Goal: Task Accomplishment & Management: Complete application form

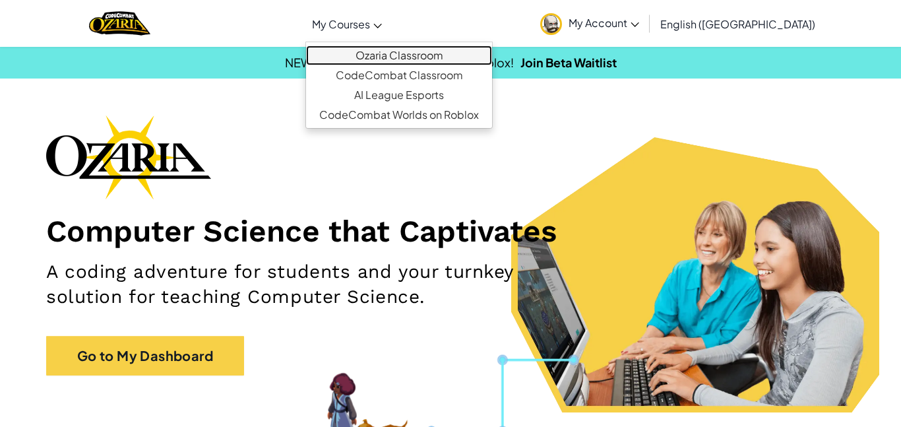
click at [454, 61] on link "Ozaria Classroom" at bounding box center [399, 56] width 186 height 20
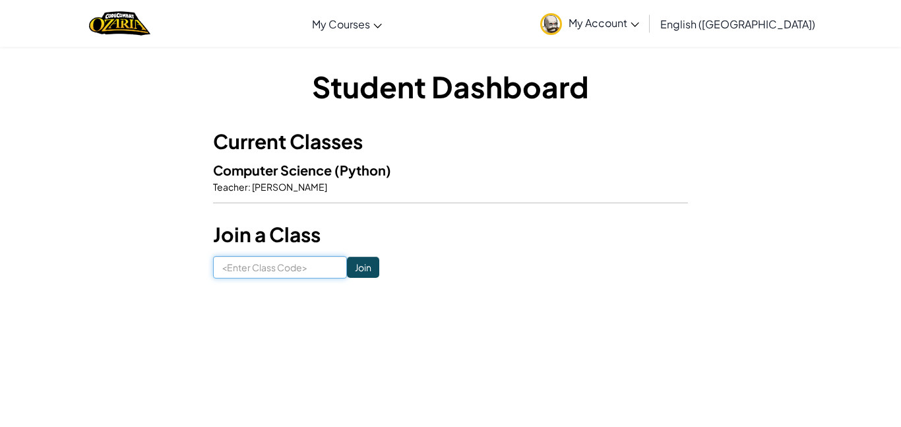
click at [278, 266] on input at bounding box center [280, 267] width 134 height 22
type input "CakeMusicCloud"
click at [363, 274] on input "Join" at bounding box center [363, 267] width 32 height 21
click at [631, 12] on link "My Account" at bounding box center [590, 24] width 112 height 42
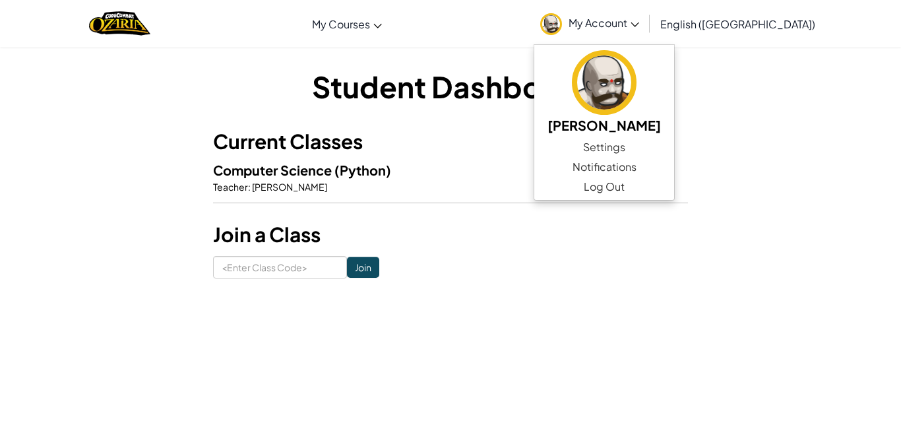
click at [293, 236] on h3 "Join a Class" at bounding box center [450, 235] width 475 height 30
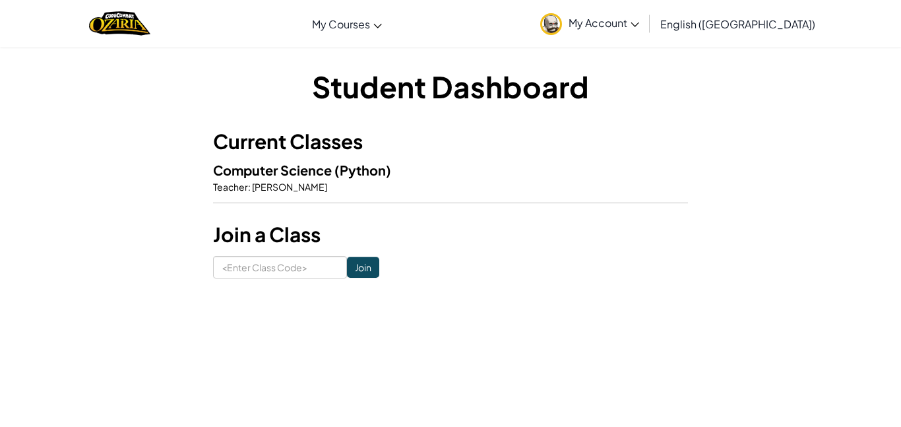
click at [280, 187] on span "[PERSON_NAME]" at bounding box center [289, 187] width 77 height 12
click at [348, 175] on span "(Python)" at bounding box center [362, 170] width 57 height 16
click at [139, 25] on img "Home" at bounding box center [119, 23] width 61 height 27
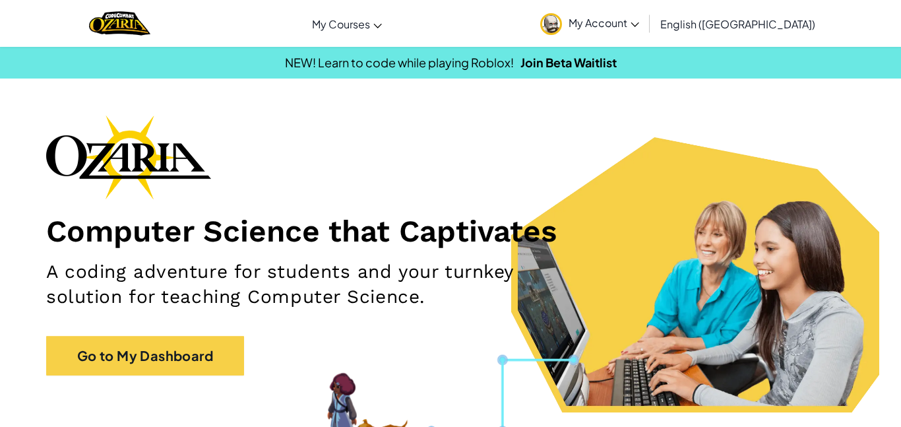
click at [639, 28] on span "My Account" at bounding box center [604, 23] width 71 height 14
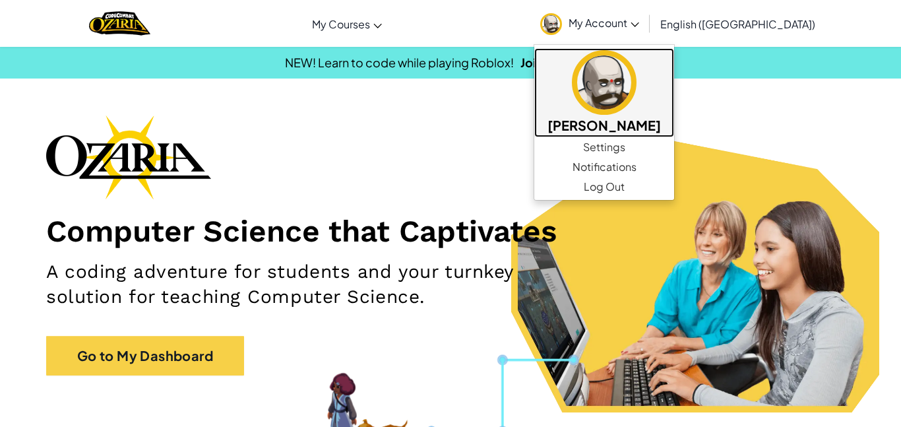
click at [636, 90] on img at bounding box center [604, 82] width 65 height 65
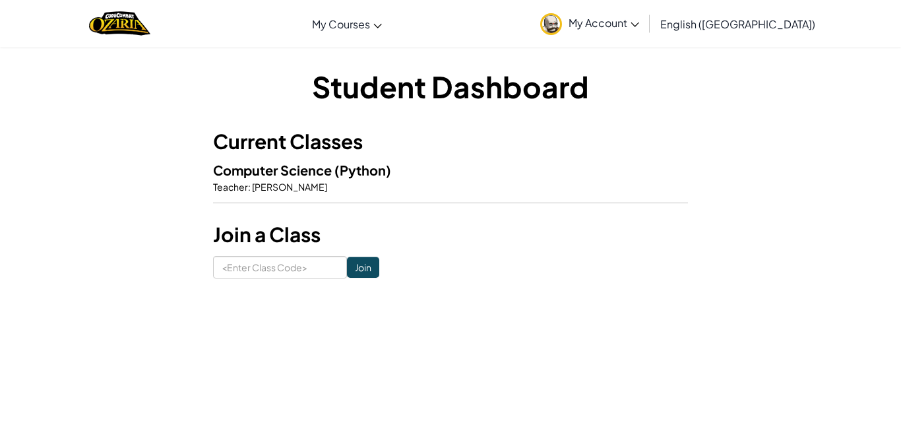
click at [321, 181] on p "Teacher : [PERSON_NAME]" at bounding box center [450, 186] width 475 height 13
click at [129, 32] on img "Home" at bounding box center [119, 23] width 61 height 27
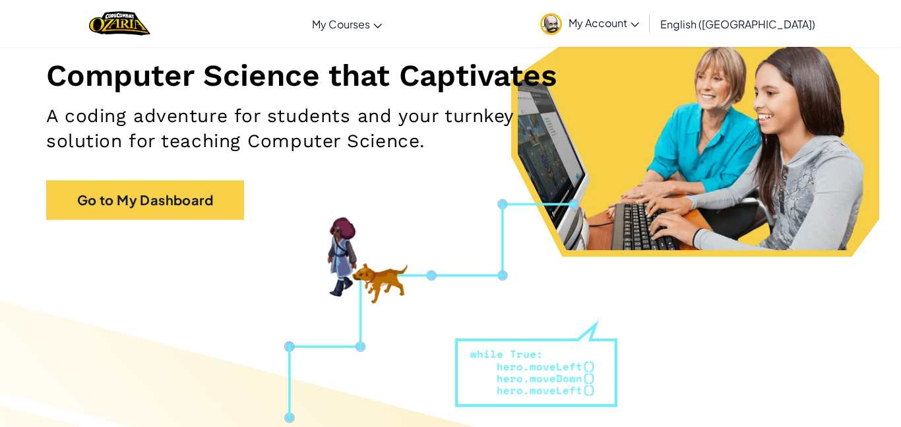
scroll to position [157, 0]
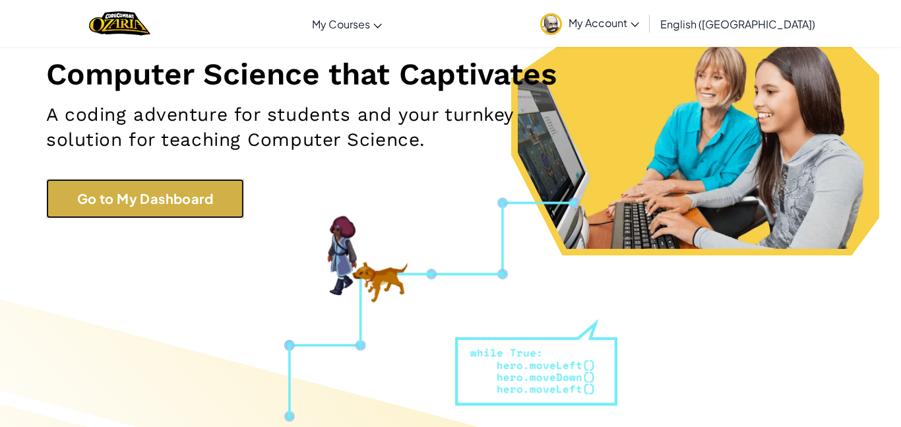
click at [188, 204] on link "Go to My Dashboard" at bounding box center [145, 199] width 198 height 40
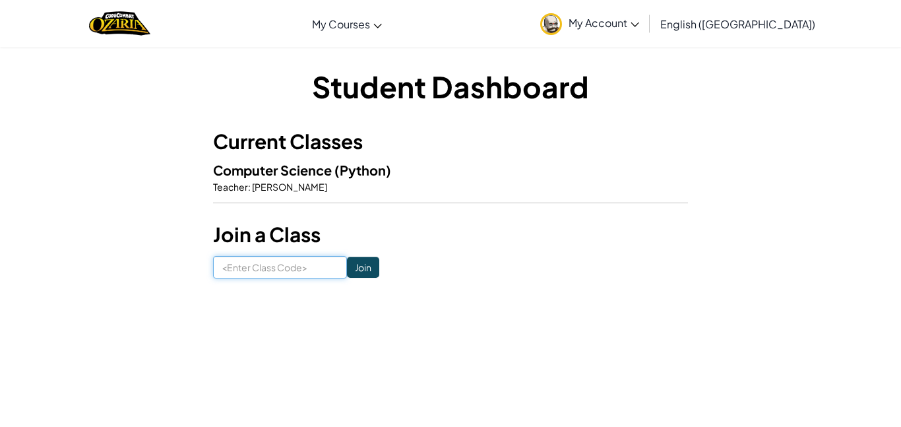
click at [307, 271] on input at bounding box center [280, 267] width 134 height 22
click at [446, 210] on hr at bounding box center [450, 209] width 475 height 14
click at [313, 269] on input at bounding box center [280, 267] width 134 height 22
type input "CakeMusicCloud"
click at [369, 260] on input "Join" at bounding box center [363, 267] width 32 height 21
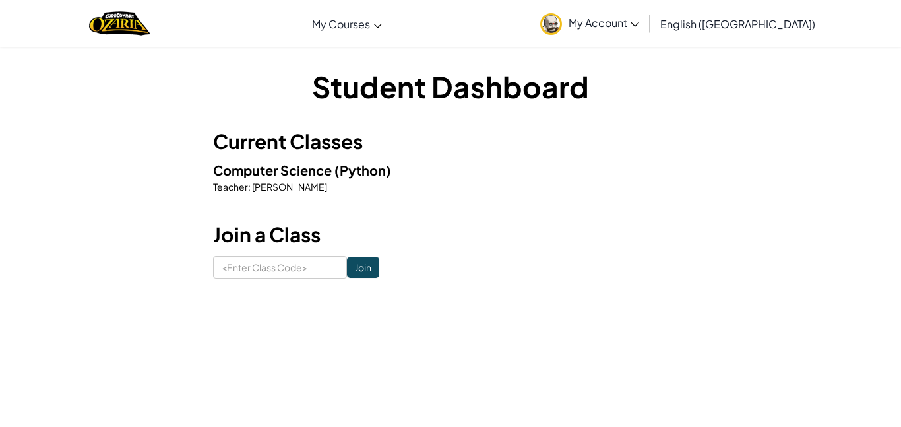
click at [355, 173] on span "(Python)" at bounding box center [362, 170] width 57 height 16
click at [369, 109] on div "Student Dashboard Current Classes Computer Science (Python) Teacher : [PERSON_N…" at bounding box center [450, 172] width 475 height 212
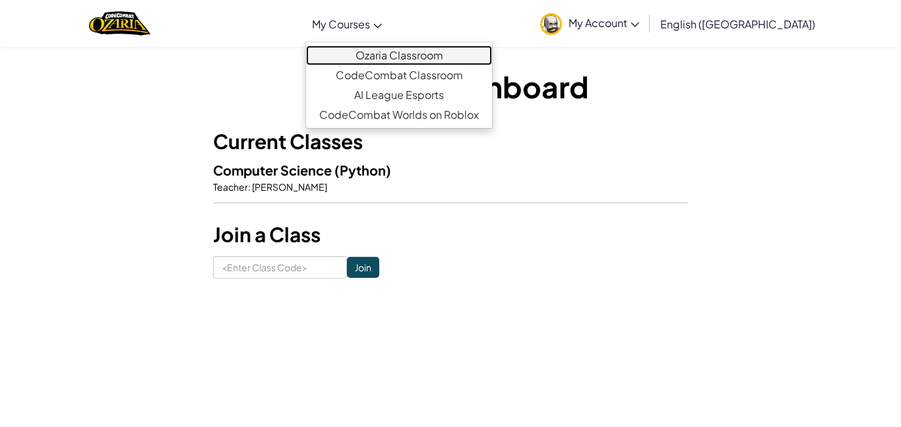
click at [408, 54] on link "Ozaria Classroom" at bounding box center [399, 56] width 186 height 20
click at [416, 57] on link "Ozaria Classroom" at bounding box center [399, 56] width 186 height 20
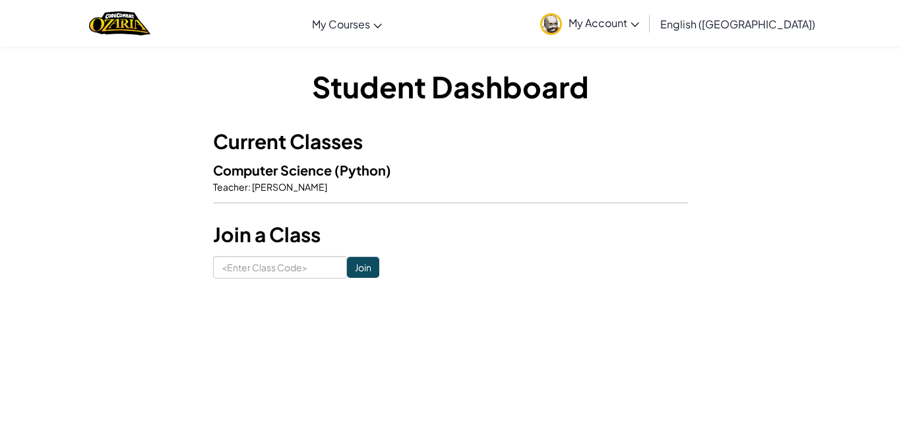
click at [639, 26] on span "My Account" at bounding box center [604, 23] width 71 height 14
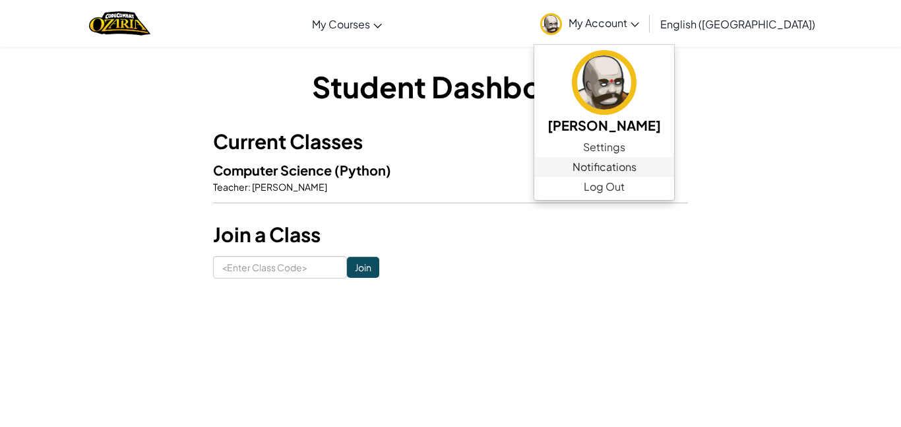
click at [636, 166] on span "Notifications" at bounding box center [604, 167] width 64 height 16
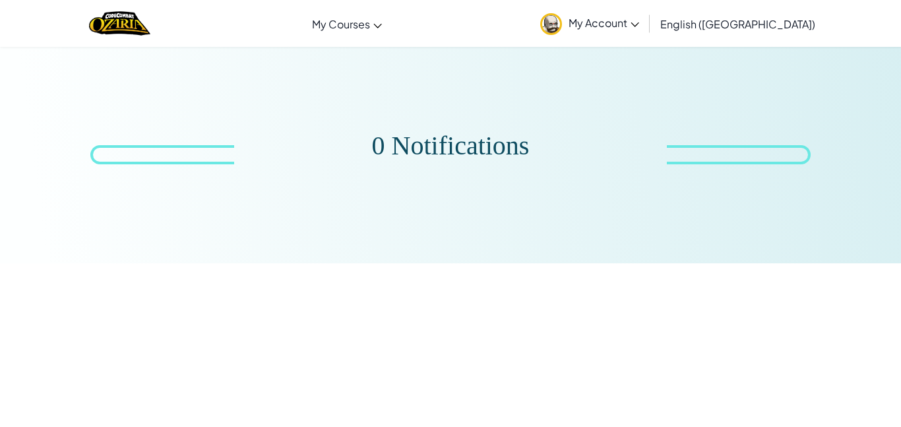
click at [639, 27] on span "My Account" at bounding box center [604, 23] width 71 height 14
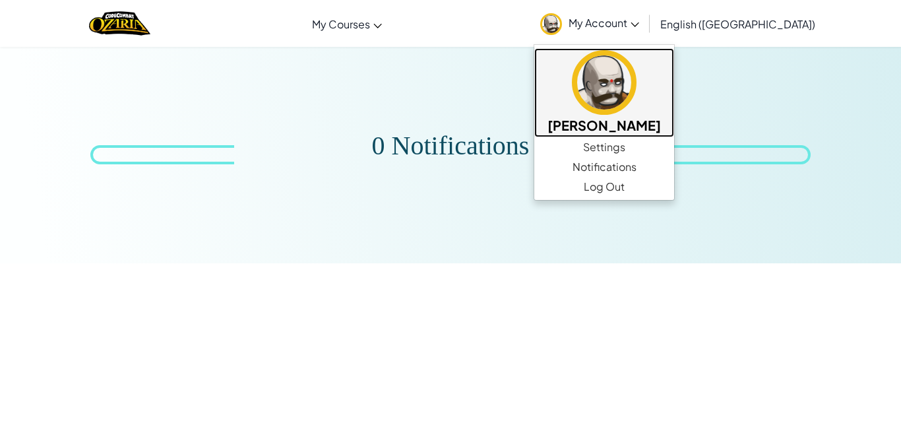
click at [636, 68] on img at bounding box center [604, 82] width 65 height 65
